Goal: Task Accomplishment & Management: Use online tool/utility

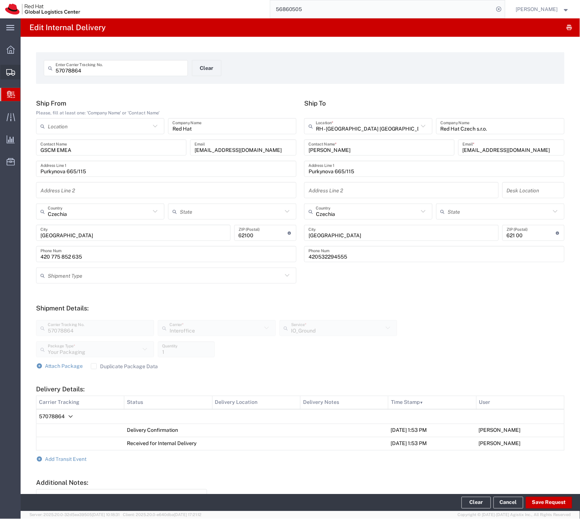
click at [0, 0] on span "Shipment Manager" at bounding box center [0, 0] width 0 height 0
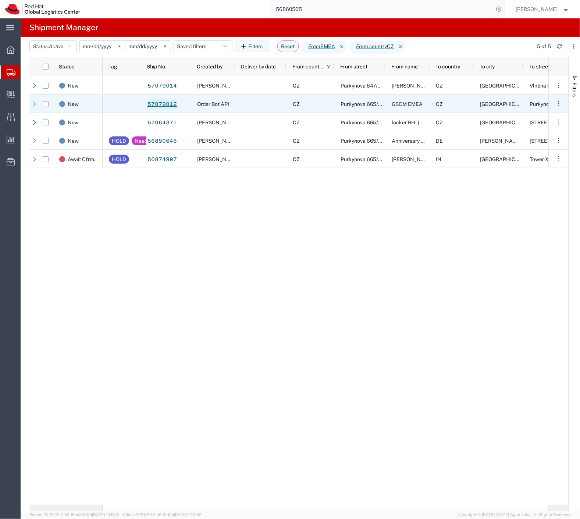
click at [170, 105] on link "57079012" at bounding box center [162, 105] width 30 height 12
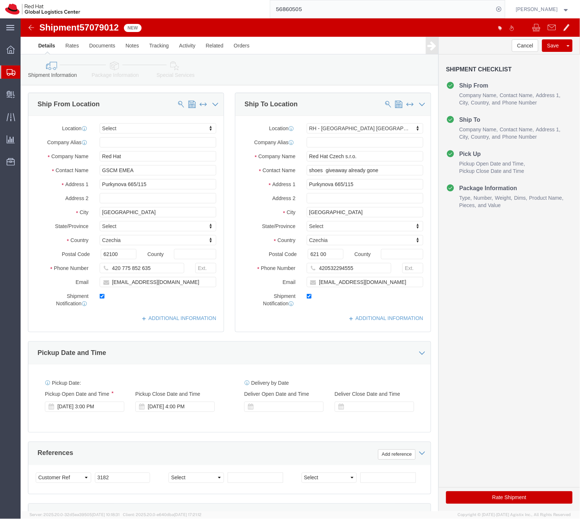
select select
select select "38037"
click label
click input "checkbox"
checkbox input "false"
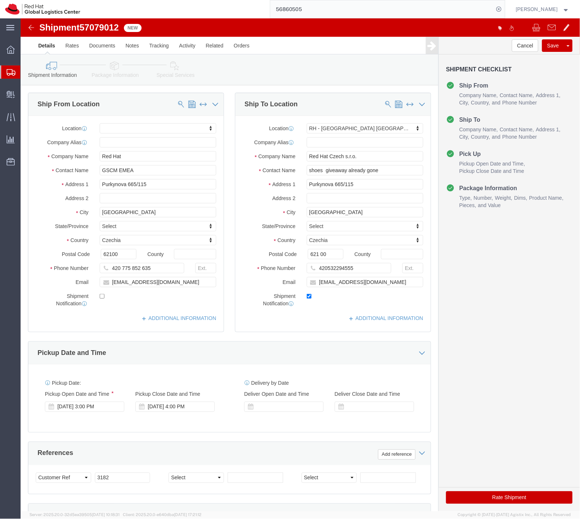
click button "Rate Shipment"
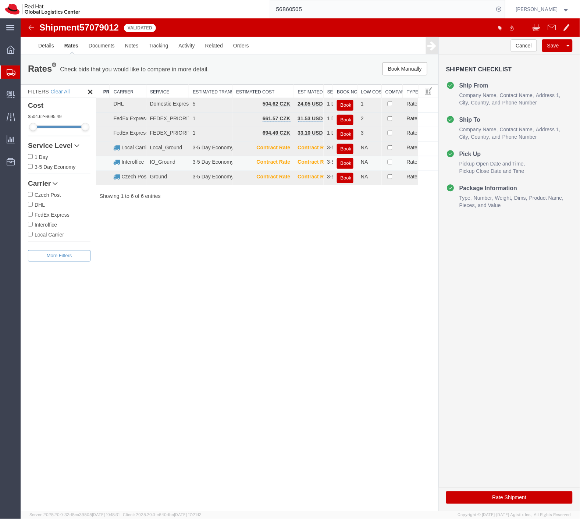
click at [342, 162] on button "Book" at bounding box center [345, 163] width 17 height 11
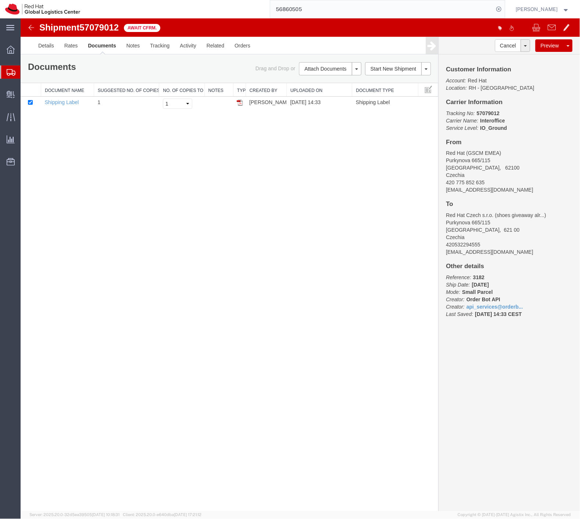
click at [99, 29] on span "57079012" at bounding box center [98, 27] width 39 height 10
copy span "57079012"
click at [0, 0] on span "Create Delivery" at bounding box center [0, 0] width 0 height 0
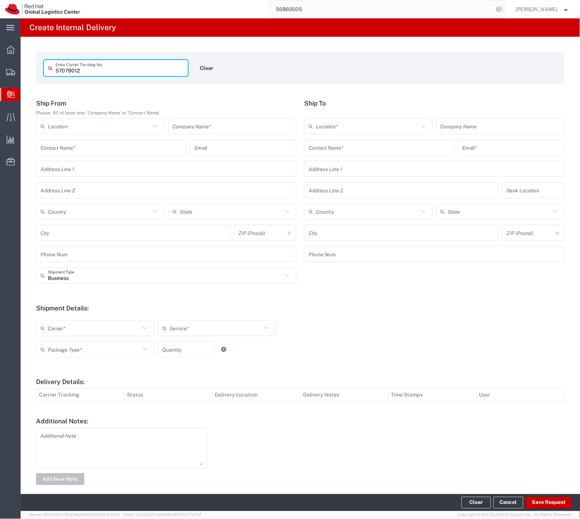
type input "57079012"
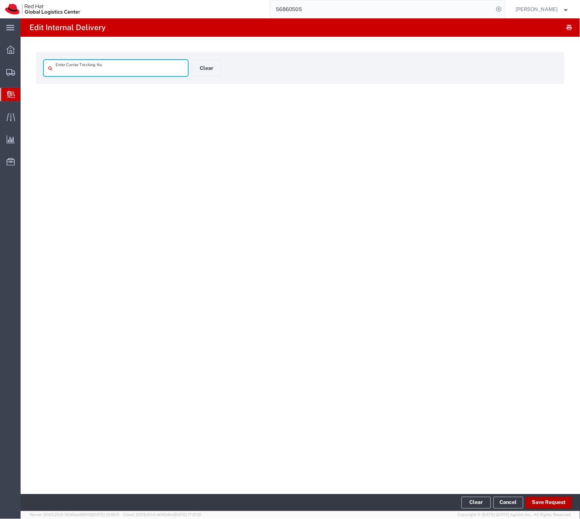
type input "57079012"
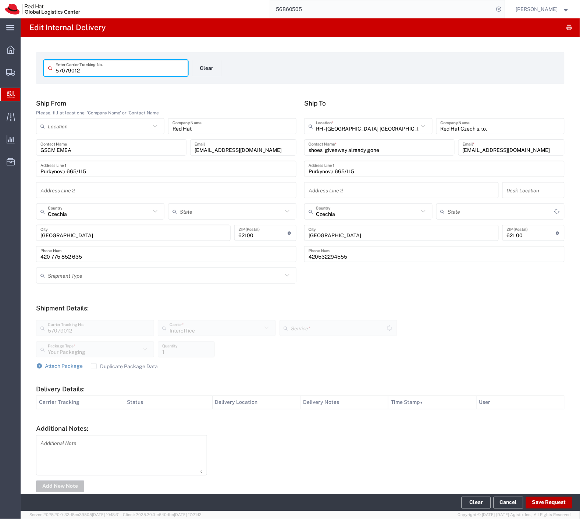
type input "IO_Ground"
click at [547, 504] on button "Save Request" at bounding box center [549, 503] width 46 height 12
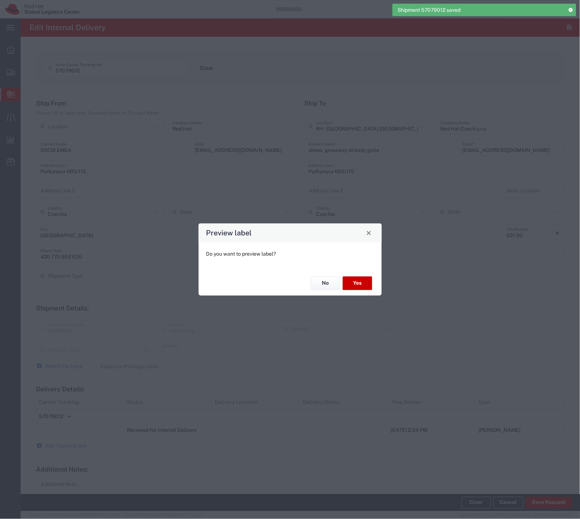
type input "Your Packaging"
type input "IO_Ground"
click at [326, 284] on button "No" at bounding box center [325, 284] width 29 height 14
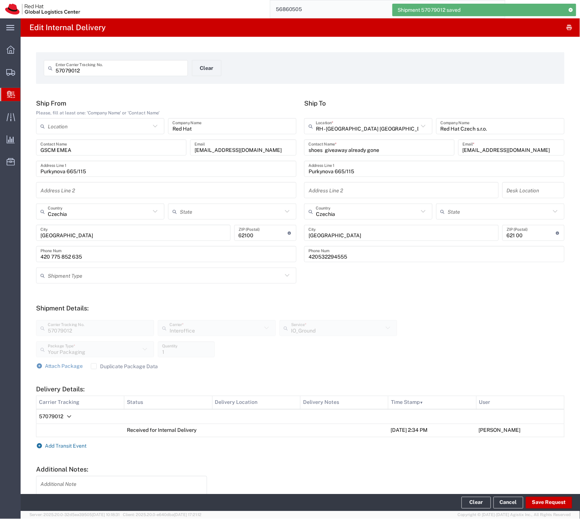
click at [71, 448] on span "Add Transit Event" at bounding box center [66, 446] width 42 height 6
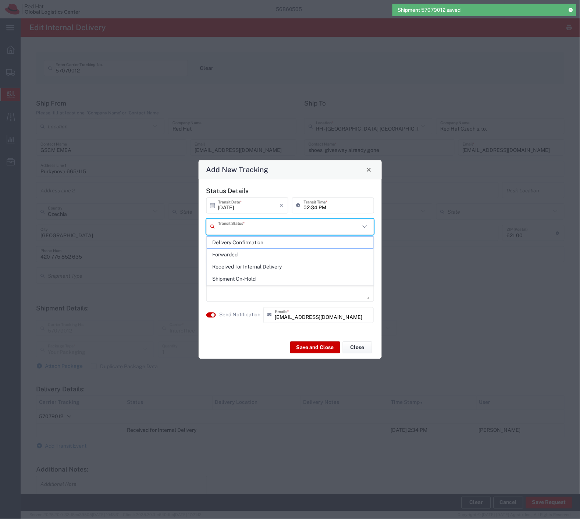
click at [264, 226] on input "text" at bounding box center [289, 226] width 142 height 13
click at [253, 241] on span "Delivery Confirmation" at bounding box center [290, 242] width 166 height 11
type input "Delivery Confirmation"
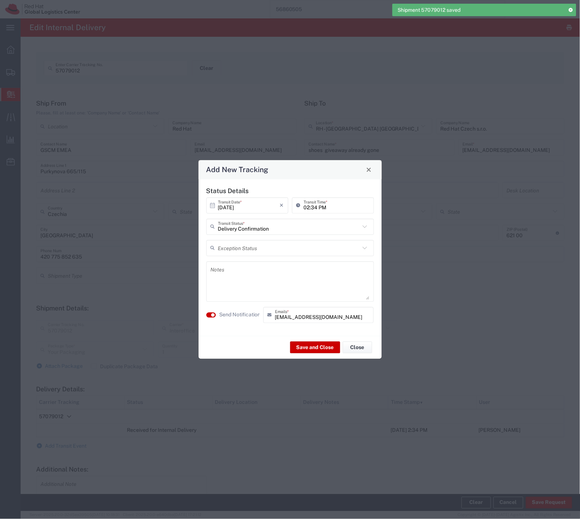
click at [228, 314] on label "Send Notification" at bounding box center [240, 315] width 41 height 8
click at [323, 349] on button "Save and Close" at bounding box center [315, 348] width 50 height 12
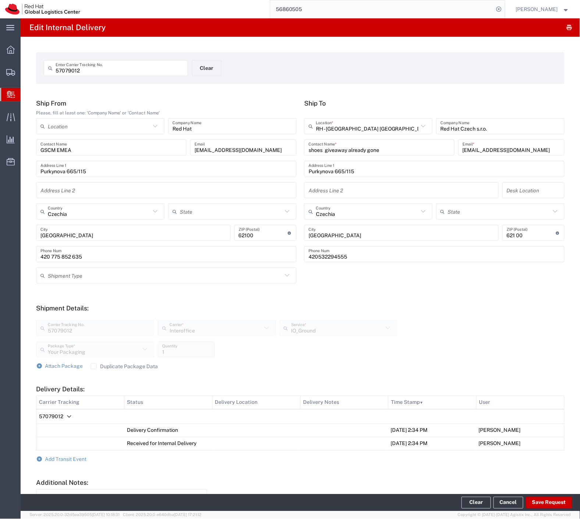
click at [26, 96] on span "Internal Delivery" at bounding box center [23, 94] width 6 height 15
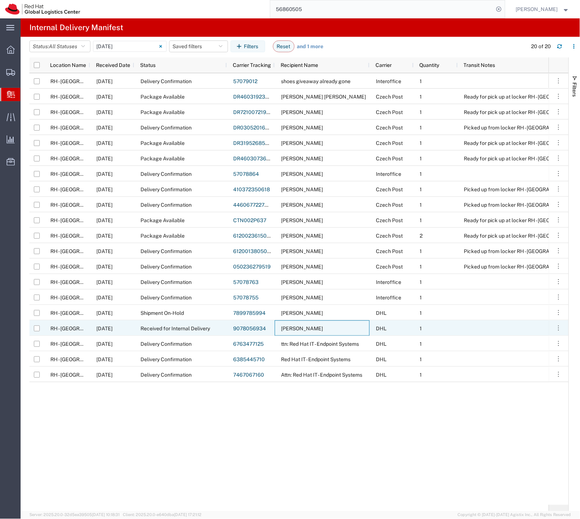
click at [307, 329] on span "[PERSON_NAME]" at bounding box center [302, 328] width 42 height 6
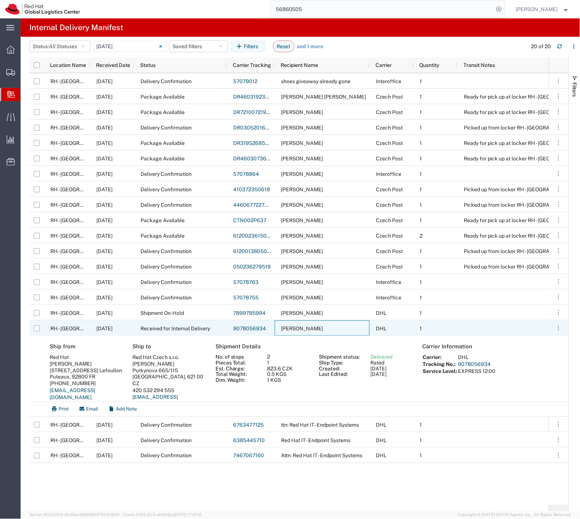
click at [250, 328] on link "9078056934" at bounding box center [249, 328] width 33 height 6
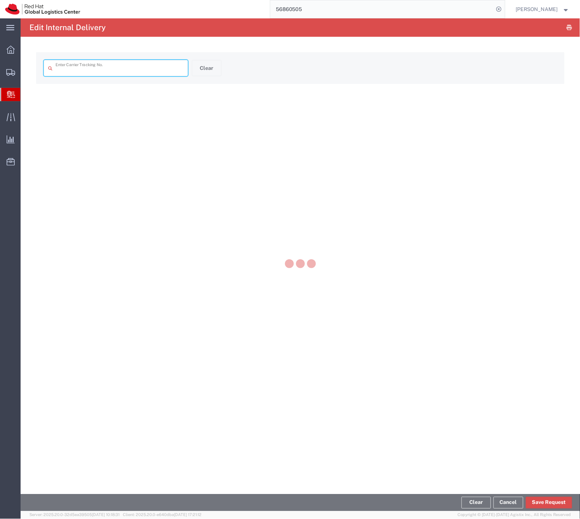
type input "9078056934"
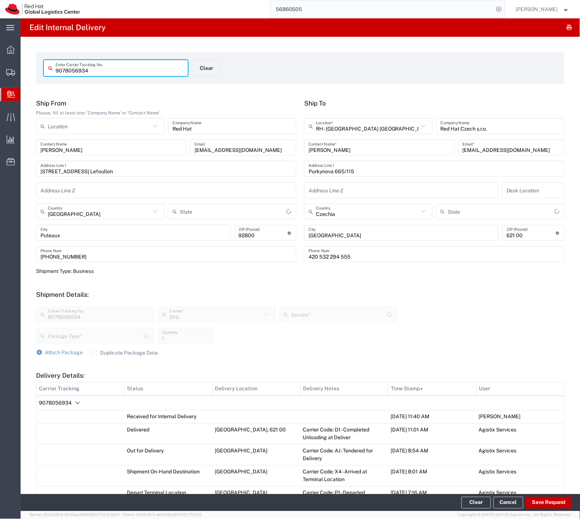
type input "Envelope"
type input "EXPRESS 12:00"
click at [50, 401] on span "9078056934" at bounding box center [55, 403] width 33 height 6
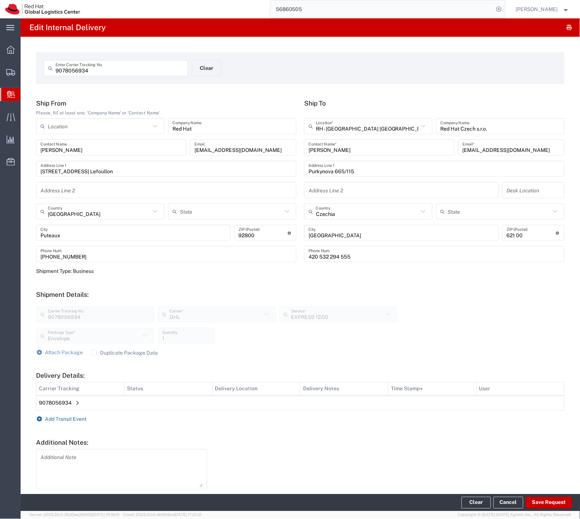
click at [68, 420] on span "Add Transit Event" at bounding box center [66, 419] width 42 height 6
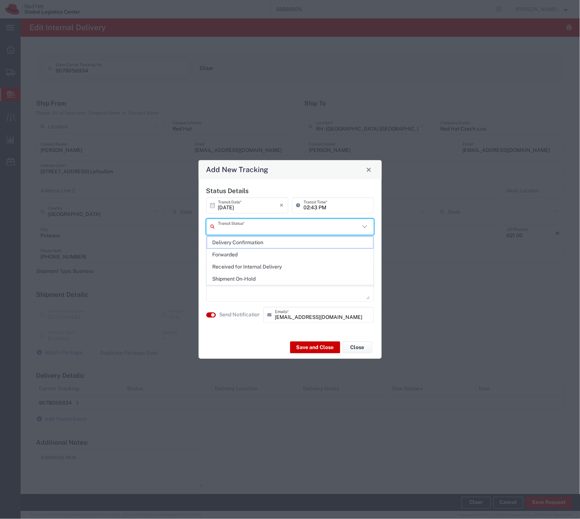
click at [260, 227] on input "text" at bounding box center [289, 226] width 142 height 13
click at [255, 239] on span "Delivery Confirmation" at bounding box center [290, 242] width 166 height 11
type input "Delivery Confirmation"
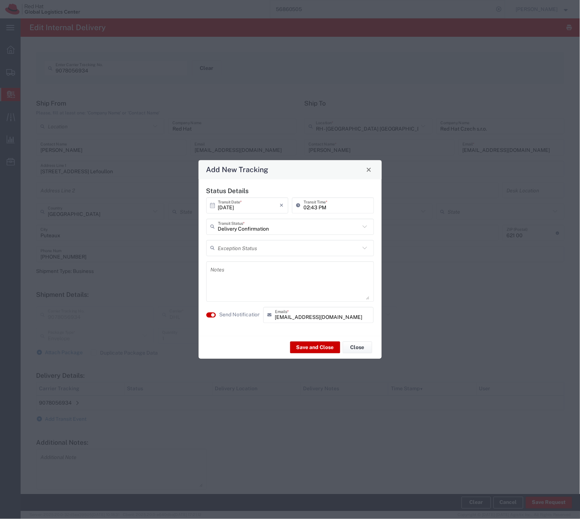
click at [253, 265] on textarea at bounding box center [290, 281] width 159 height 36
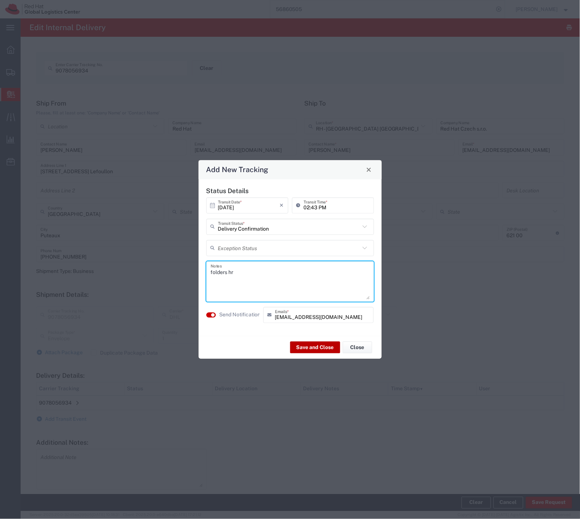
type textarea "folders hr"
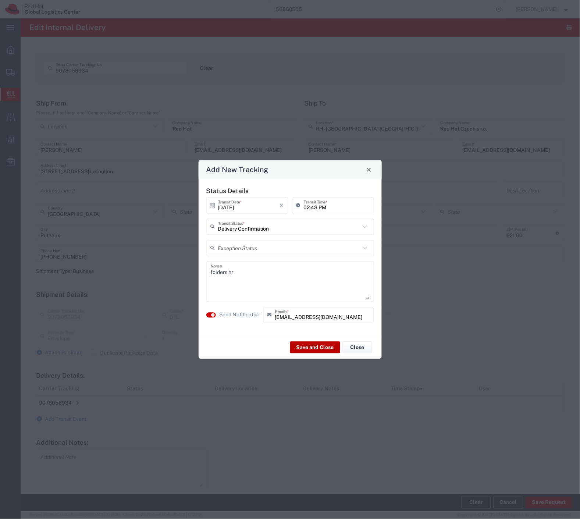
click at [316, 345] on button "Save and Close" at bounding box center [315, 348] width 50 height 12
